Goal: Information Seeking & Learning: Understand process/instructions

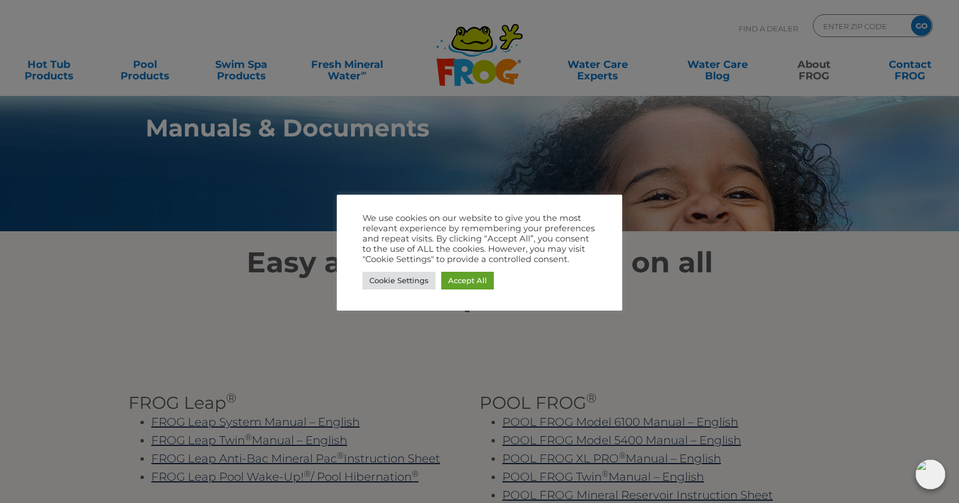
click at [686, 287] on div at bounding box center [479, 251] width 959 height 503
click at [235, 252] on div at bounding box center [479, 251] width 959 height 503
click at [752, 198] on div at bounding box center [479, 251] width 959 height 503
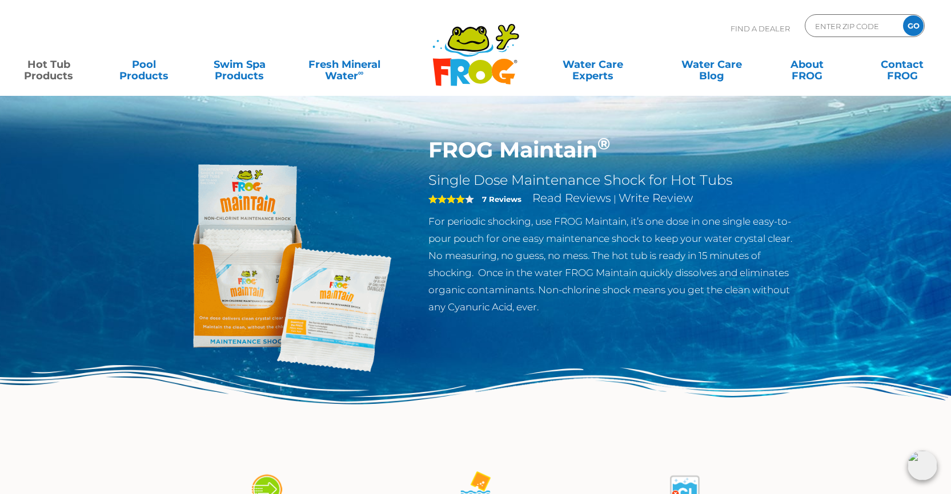
click at [331, 327] on img at bounding box center [280, 267] width 261 height 261
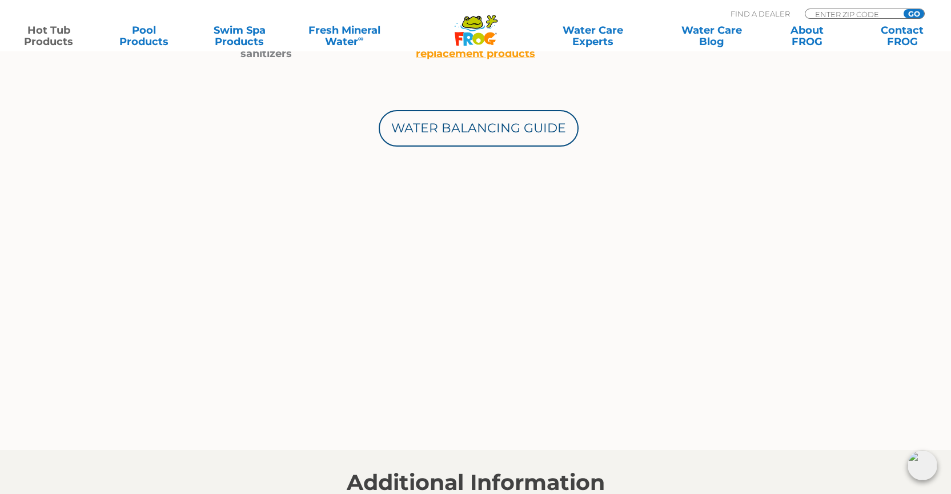
scroll to position [799, 0]
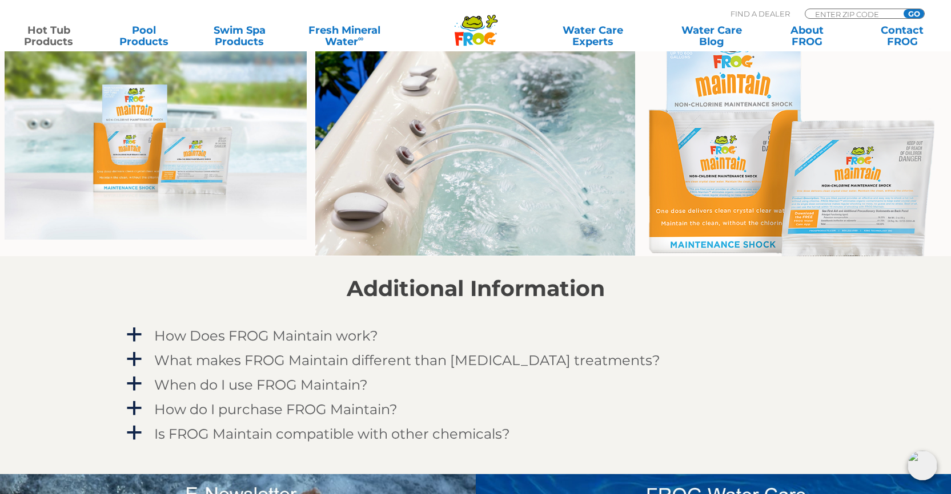
click at [808, 195] on img at bounding box center [794, 140] width 303 height 233
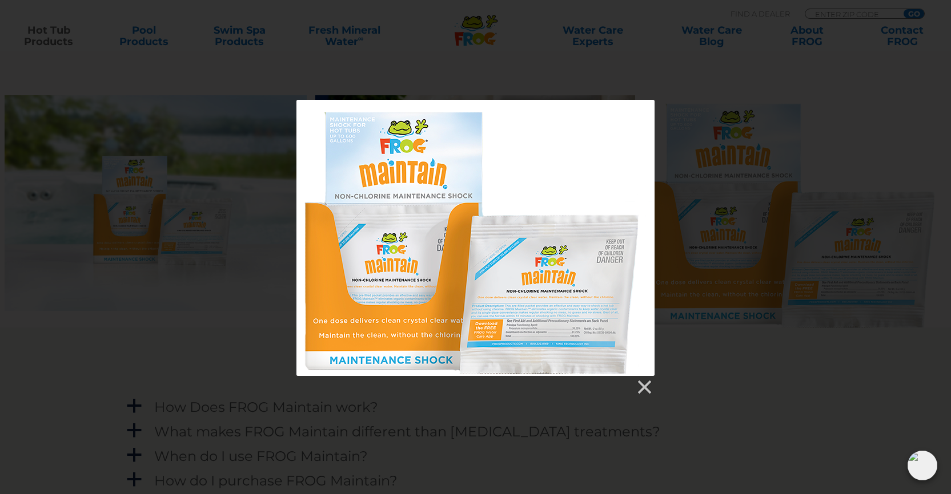
scroll to position [742, 0]
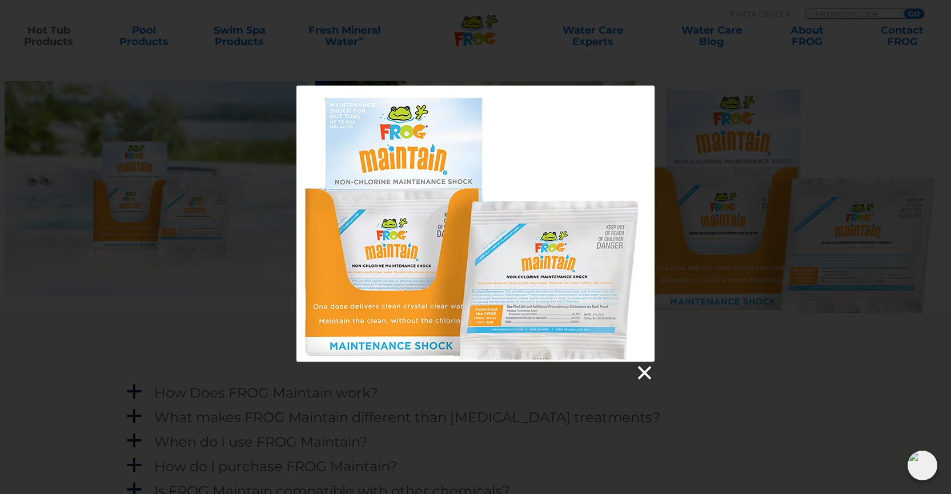
click at [640, 370] on link at bounding box center [643, 373] width 17 height 17
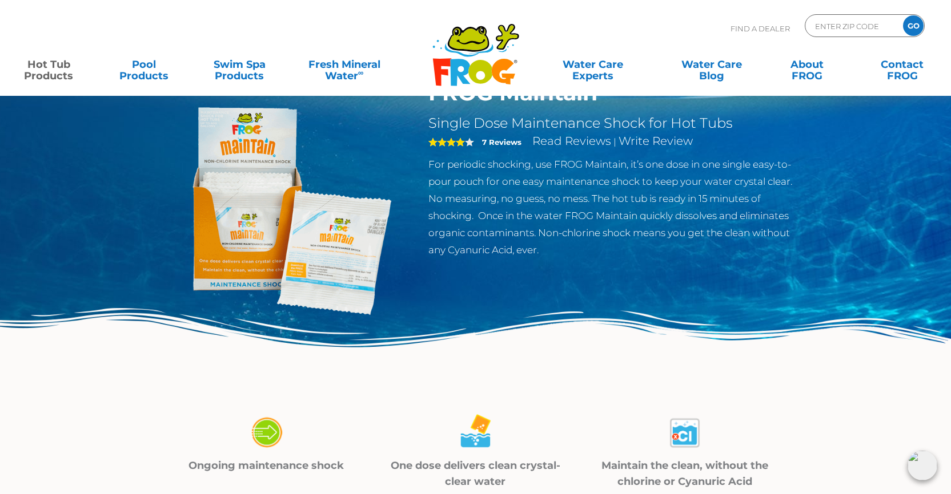
scroll to position [0, 0]
